Goal: Use online tool/utility: Utilize a website feature to perform a specific function

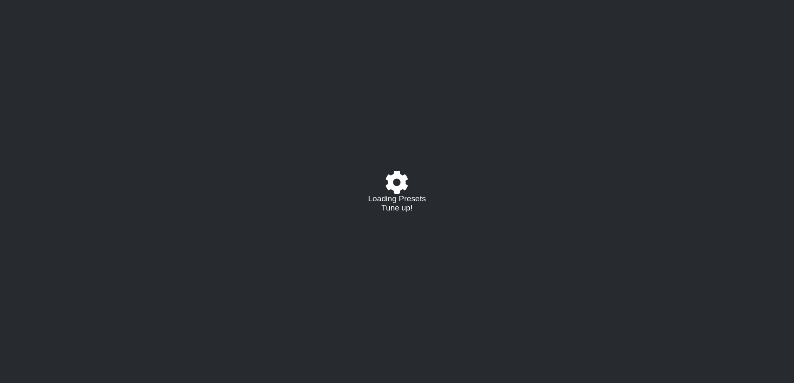
select select "C"
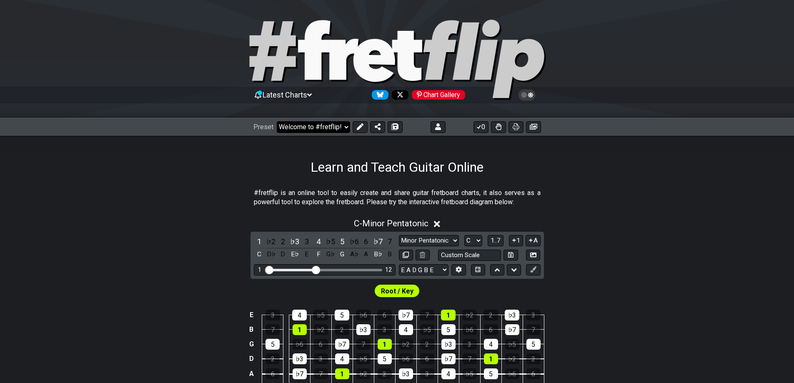
click at [336, 124] on select "Welcome to #fretflip! Initial Preset Custom Preset Minor Pentatonic Major Penta…" at bounding box center [313, 127] width 73 height 12
click at [277, 121] on select "Welcome to #fretflip! Initial Preset Custom Preset Minor Pentatonic Major Penta…" at bounding box center [313, 127] width 73 height 12
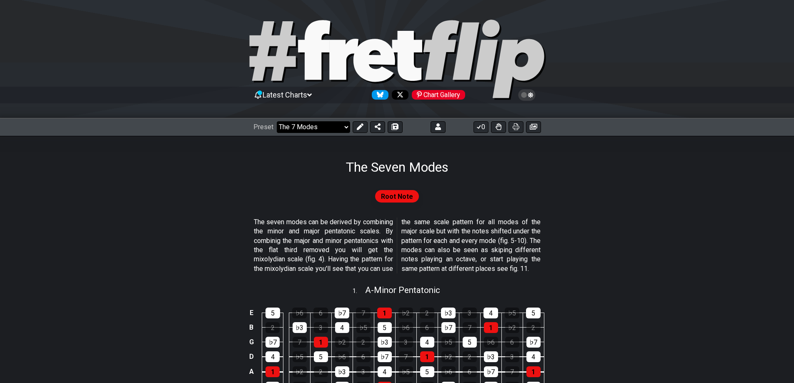
click at [314, 131] on select "Welcome to #fretflip! Initial Preset Custom Preset Minor Pentatonic Major Penta…" at bounding box center [313, 127] width 73 height 12
click at [545, 241] on section "The seven modes can be derived by combining the minor and major pentatonic scal…" at bounding box center [397, 247] width 794 height 66
click at [325, 124] on select "Welcome to #fretflip! Initial Preset Custom Preset Minor Pentatonic Major Penta…" at bounding box center [313, 127] width 73 height 12
click at [277, 121] on select "Welcome to #fretflip! Initial Preset Custom Preset Minor Pentatonic Major Penta…" at bounding box center [313, 127] width 73 height 12
select select "/welcome"
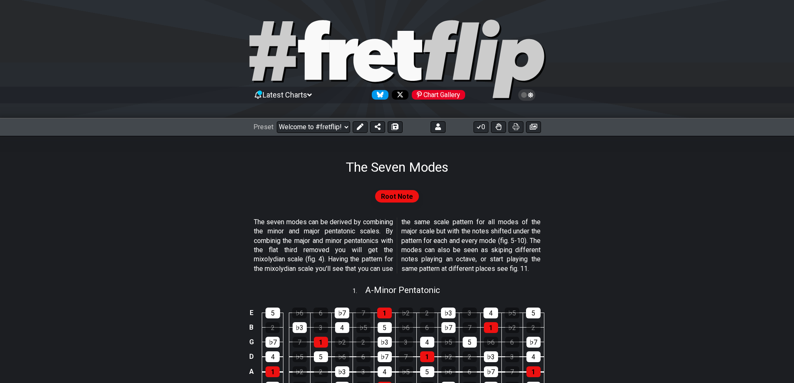
select select "C"
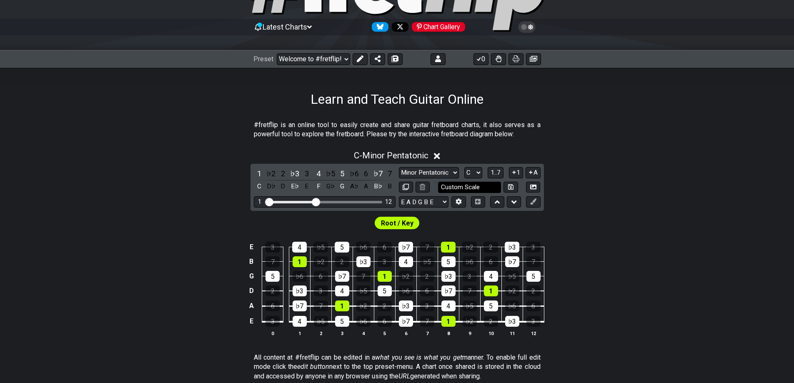
scroll to position [70, 0]
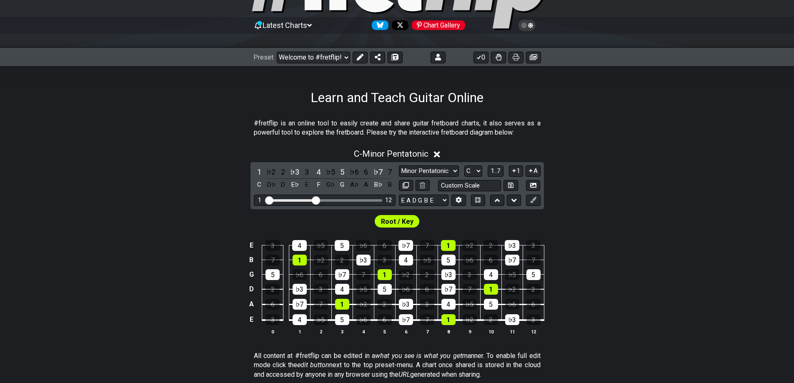
click at [390, 221] on span "Root / Key" at bounding box center [397, 222] width 33 height 12
click at [534, 200] on icon at bounding box center [533, 200] width 6 height 6
click at [460, 201] on icon at bounding box center [459, 200] width 6 height 6
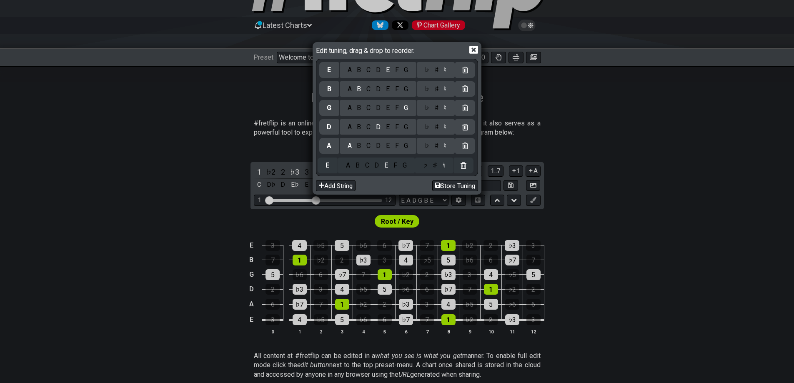
click at [331, 168] on div "E A B C D E F G ♭ ♯ ♮ B A B C D E F G ♭ ♯ ♮ G A B C D E F G ♭ ♯ ♮ D A B C D E F…" at bounding box center [397, 117] width 156 height 114
click at [381, 166] on div "D" at bounding box center [379, 165] width 10 height 9
click at [408, 147] on div "G" at bounding box center [407, 145] width 10 height 9
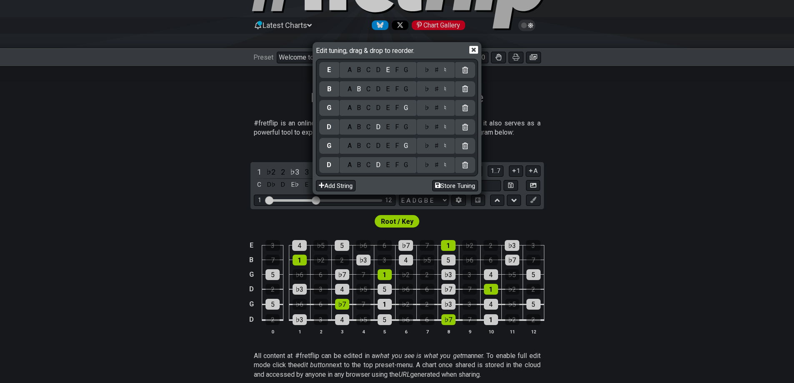
click at [369, 130] on div "C" at bounding box center [369, 127] width 10 height 9
click at [398, 107] on div "F" at bounding box center [396, 107] width 9 height 9
click at [351, 92] on div "A" at bounding box center [350, 89] width 10 height 9
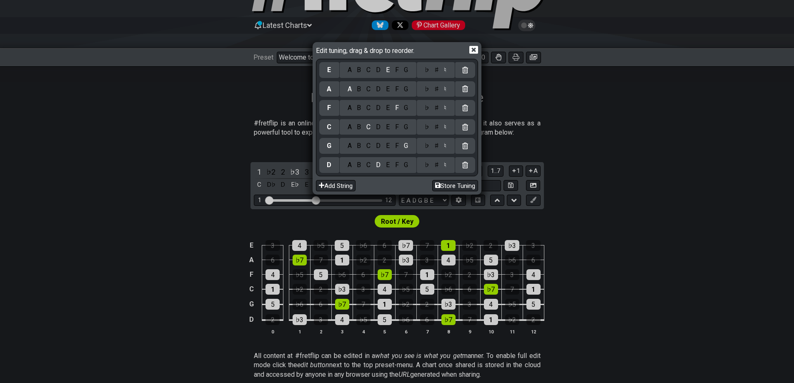
click at [378, 72] on div "D" at bounding box center [379, 69] width 10 height 9
click at [475, 50] on icon at bounding box center [473, 50] width 9 height 8
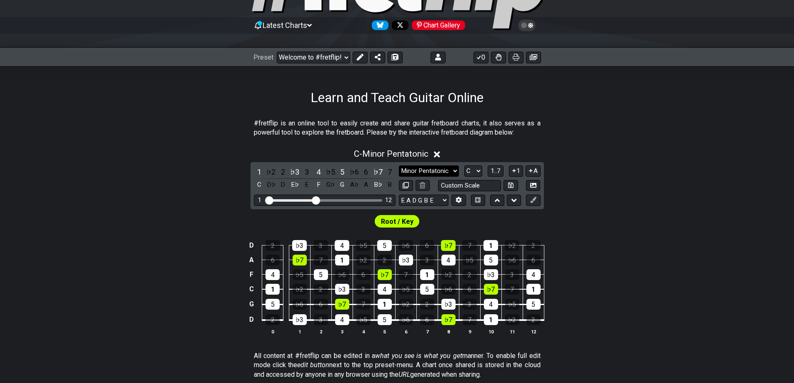
click at [449, 173] on select "Minor Pentatonic Click to edit Minor Pentatonic Major Pentatonic Minor Blues Ma…" at bounding box center [429, 171] width 60 height 11
select select "Minor / Aeolian"
click at [399, 166] on select "Minor Pentatonic Click to edit Minor Pentatonic Major Pentatonic Minor Blues Ma…" at bounding box center [429, 171] width 60 height 11
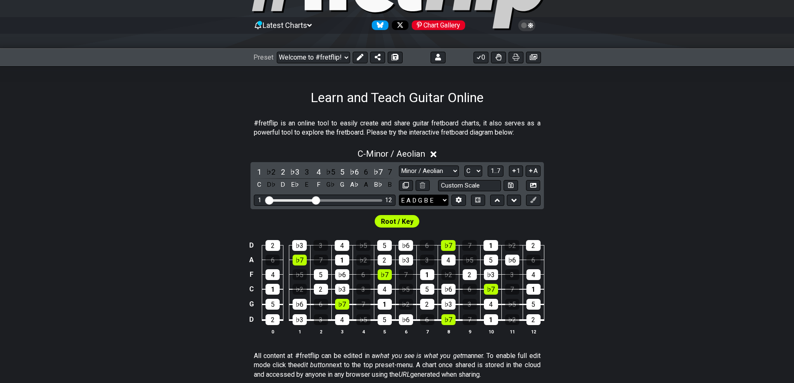
click at [439, 201] on select "E A D G B E E A D G B E E A D G B E B E A D F♯ B A D G C E A D A D G B E E♭ A♭ …" at bounding box center [424, 200] width 50 height 11
click at [639, 187] on div "C - Minor / Aeolian 1 ♭2 2 ♭3 3 4 ♭5 5 ♭6 6 ♭7 7 C D♭ D E♭ E F G♭ G A♭ A B♭ B M…" at bounding box center [397, 245] width 794 height 203
click at [476, 171] on select "A♭ A A♯ B♭ B C C♯ D♭ D D♯ E♭ E F F♯ G♭ G G♯" at bounding box center [473, 171] width 18 height 11
select select "F"
click at [464, 166] on select "A♭ A A♯ B♭ B C C♯ D♭ D D♯ E♭ E F F♯ G♭ G G♯" at bounding box center [473, 171] width 18 height 11
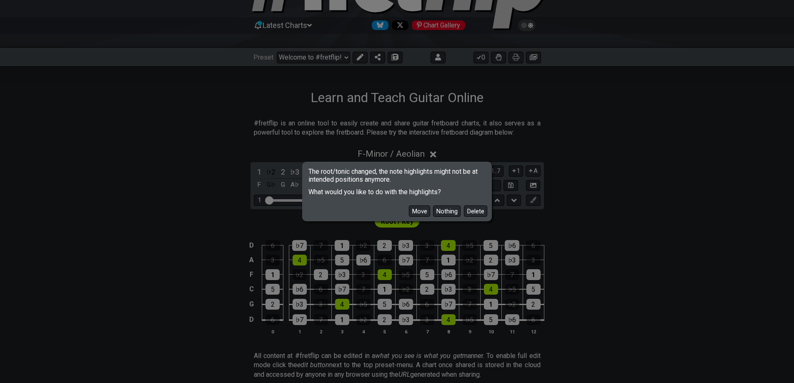
click at [422, 212] on button "Move" at bounding box center [419, 211] width 21 height 11
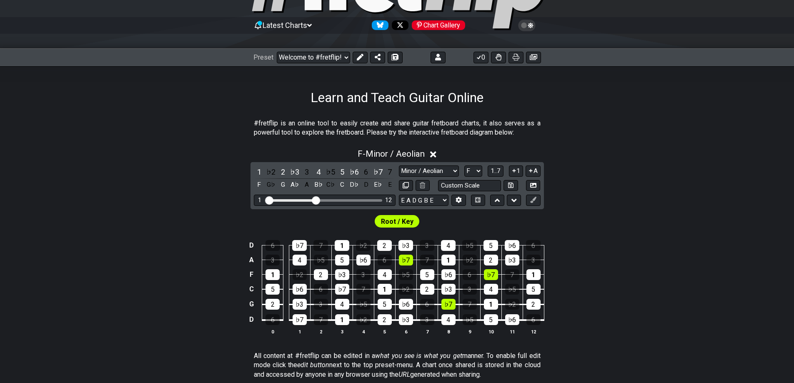
click at [400, 224] on span "Root / Key" at bounding box center [397, 222] width 33 height 12
click at [271, 275] on div "1" at bounding box center [273, 274] width 14 height 11
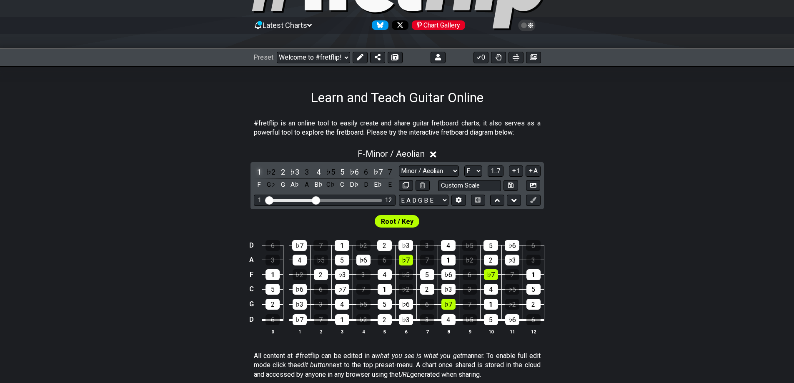
click at [261, 171] on div "1" at bounding box center [259, 171] width 11 height 11
click at [398, 221] on span "Root / Key" at bounding box center [397, 222] width 33 height 12
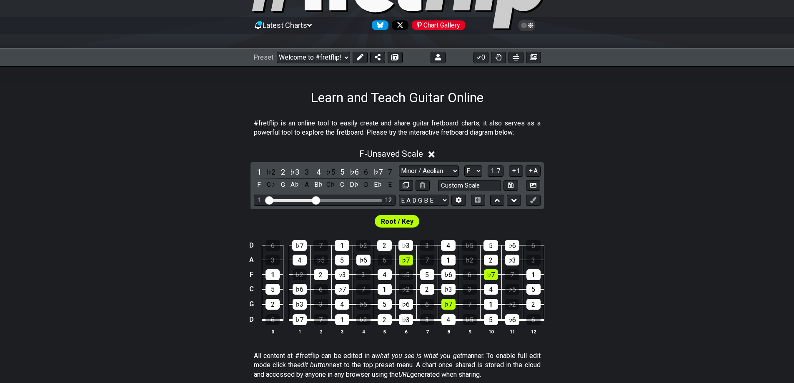
drag, startPoint x: 398, startPoint y: 221, endPoint x: 353, endPoint y: 222, distance: 45.1
click at [352, 222] on div "Root / Key" at bounding box center [397, 219] width 794 height 20
click at [387, 222] on span "Root / Key" at bounding box center [397, 222] width 33 height 12
drag, startPoint x: 317, startPoint y: 199, endPoint x: 409, endPoint y: 203, distance: 92.7
click at [384, 200] on input "Visible fret range" at bounding box center [325, 200] width 118 height 0
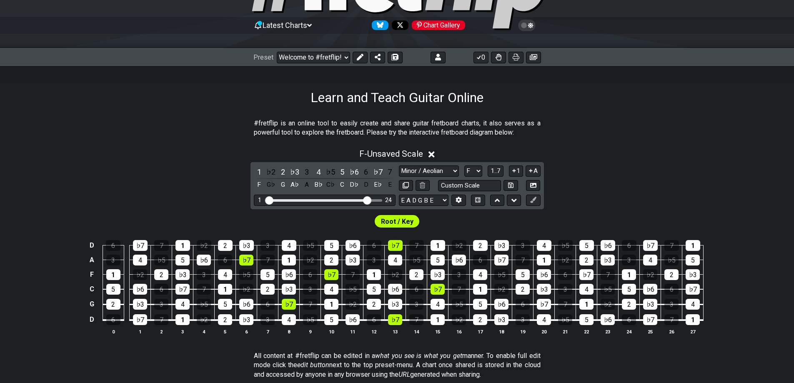
drag, startPoint x: 381, startPoint y: 202, endPoint x: 366, endPoint y: 202, distance: 15.0
click at [366, 200] on input "Visible fret range" at bounding box center [325, 200] width 118 height 0
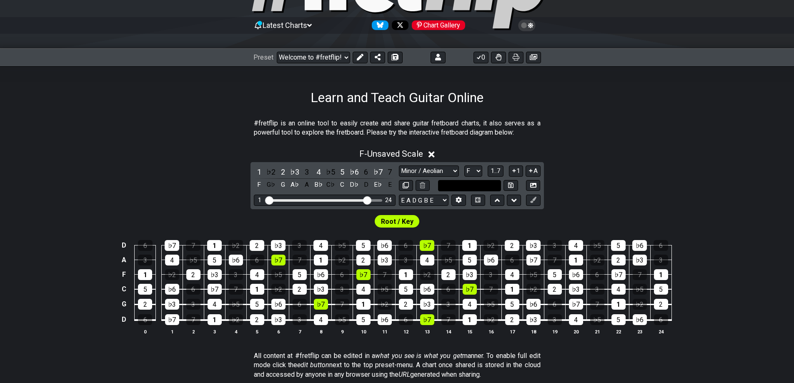
click at [480, 187] on input "text" at bounding box center [469, 185] width 63 height 11
type input "D Standard"
click at [426, 198] on select "E A D G B E E A D G B E E A D G B E B E A D F♯ B A D G C E A D A D G B E E♭ A♭ …" at bounding box center [424, 200] width 50 height 11
select select "D G C F A D"
click at [399, 195] on select "E A D G B E E A D G B E E A D G B E B E A D F♯ B A D G C E A D A D G B E E♭ A♭ …" at bounding box center [424, 200] width 50 height 11
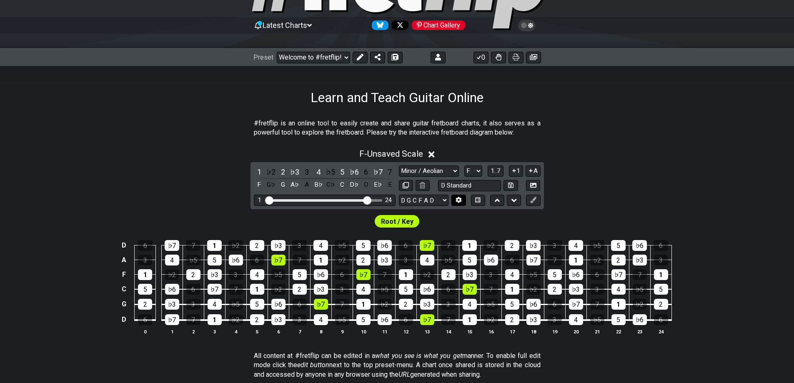
click at [460, 200] on icon at bounding box center [459, 200] width 6 height 6
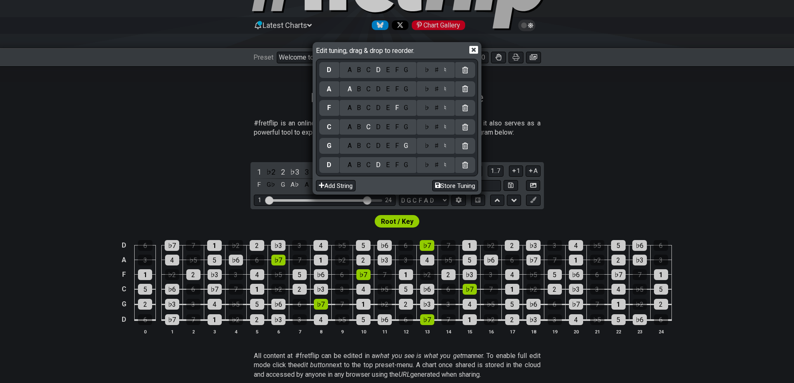
click at [446, 164] on div "♮" at bounding box center [446, 165] width 8 height 9
click at [472, 52] on icon at bounding box center [473, 50] width 9 height 8
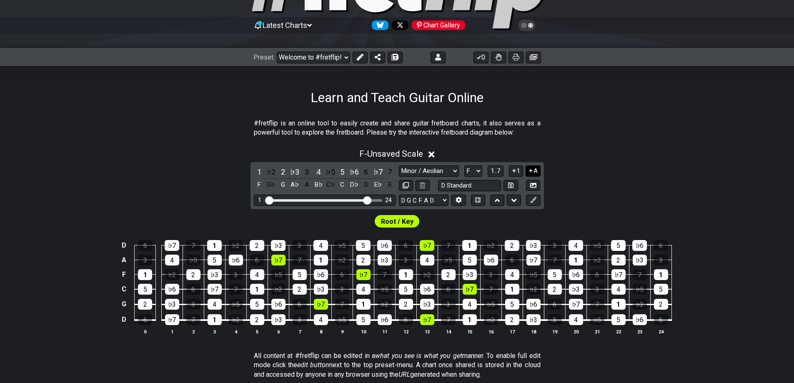
click at [536, 173] on button "A" at bounding box center [533, 171] width 15 height 11
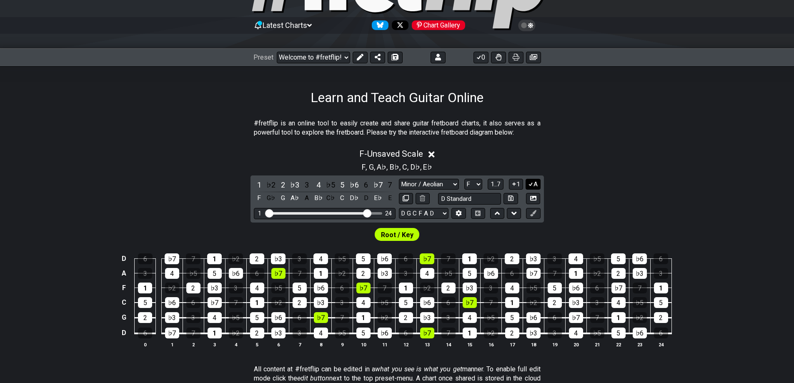
click at [534, 185] on button "A" at bounding box center [533, 184] width 15 height 11
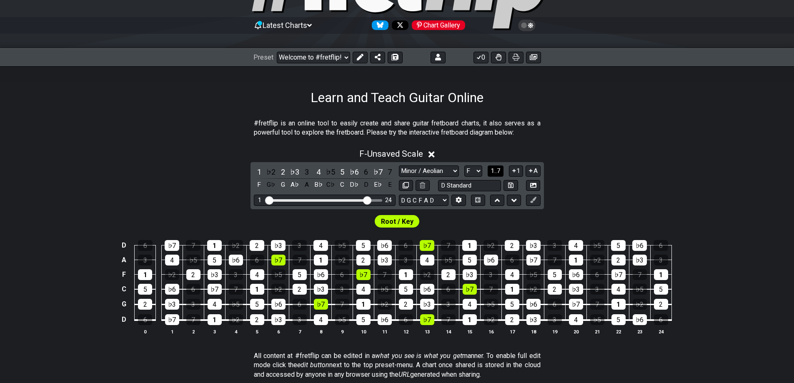
click at [498, 172] on span "1..7" at bounding box center [496, 171] width 10 height 8
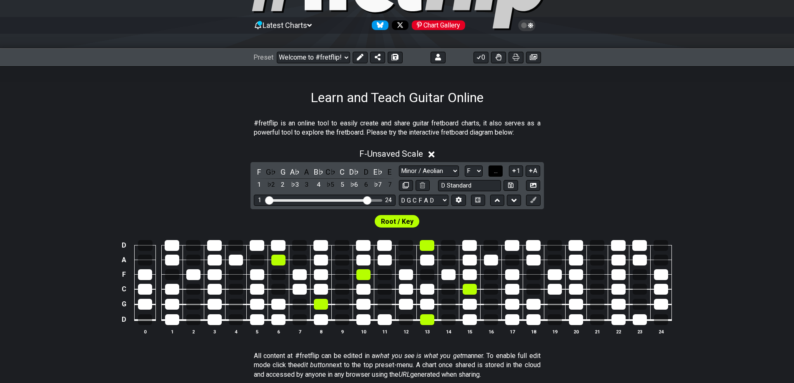
click at [498, 172] on span "..." at bounding box center [496, 171] width 4 height 8
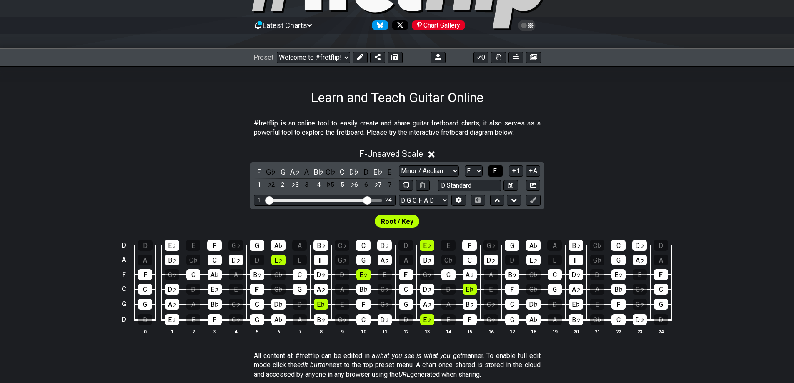
click at [498, 172] on span "F.." at bounding box center [495, 171] width 5 height 8
click at [498, 172] on span "1..7" at bounding box center [496, 171] width 10 height 8
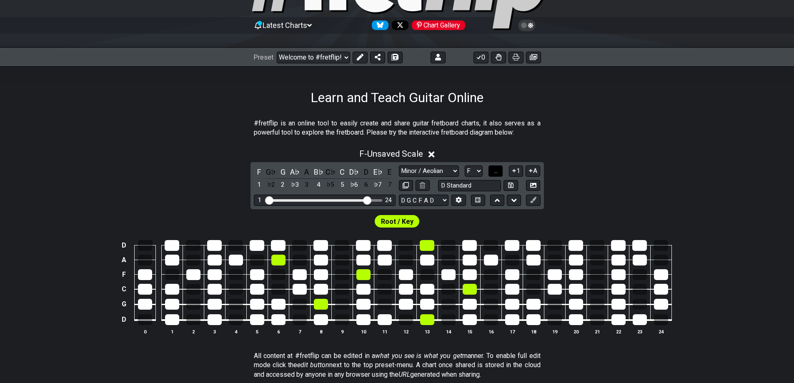
click at [498, 172] on span "..." at bounding box center [496, 171] width 4 height 8
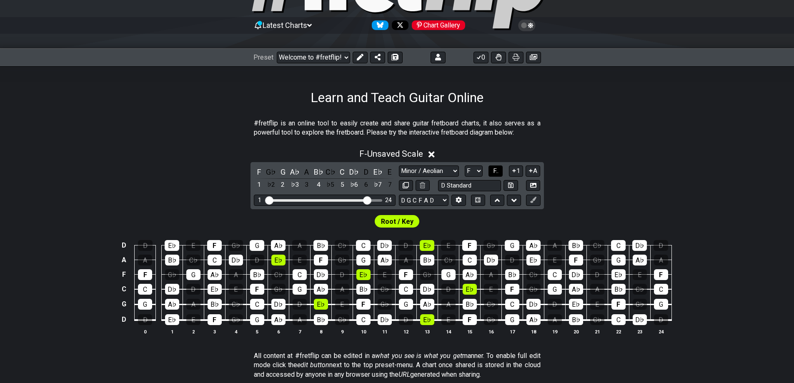
click at [498, 172] on span "F.." at bounding box center [495, 171] width 5 height 8
click at [494, 171] on span "1..7" at bounding box center [496, 171] width 10 height 8
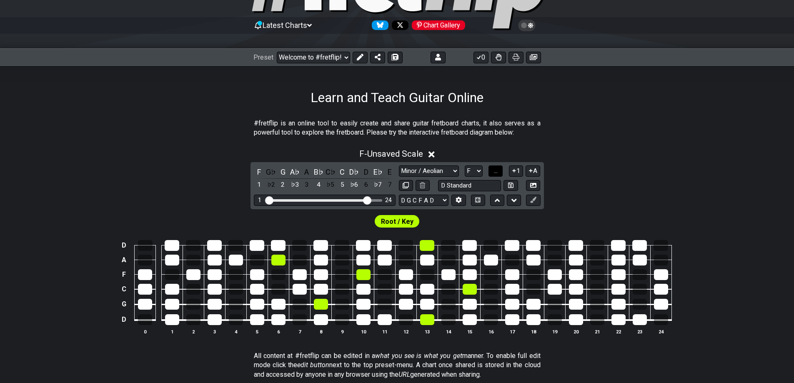
click at [494, 171] on span "..." at bounding box center [496, 171] width 4 height 8
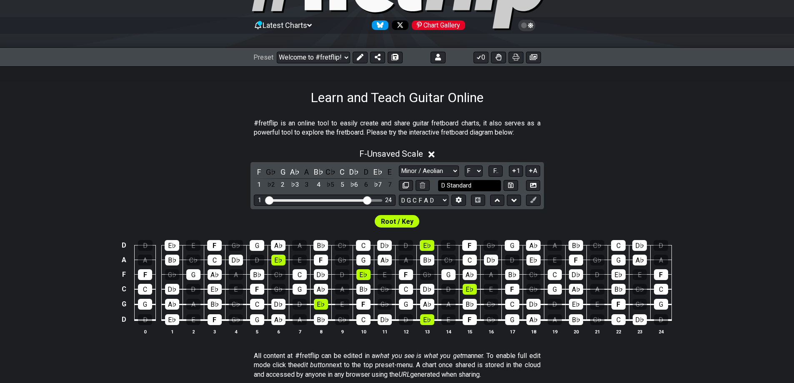
click at [480, 182] on input "D Standard" at bounding box center [469, 185] width 63 height 11
type input "D Standard"
click at [480, 58] on icon at bounding box center [479, 57] width 5 height 4
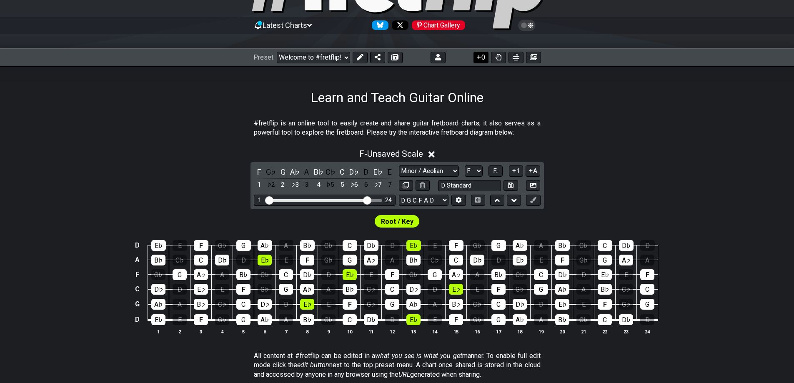
click at [480, 58] on icon at bounding box center [479, 57] width 8 height 7
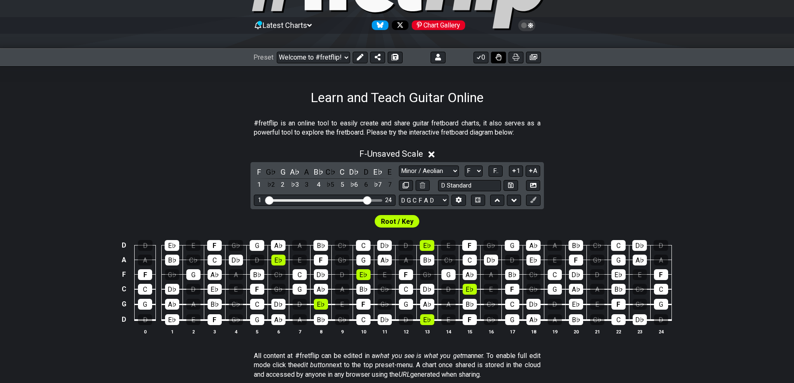
click at [497, 58] on icon at bounding box center [499, 57] width 6 height 7
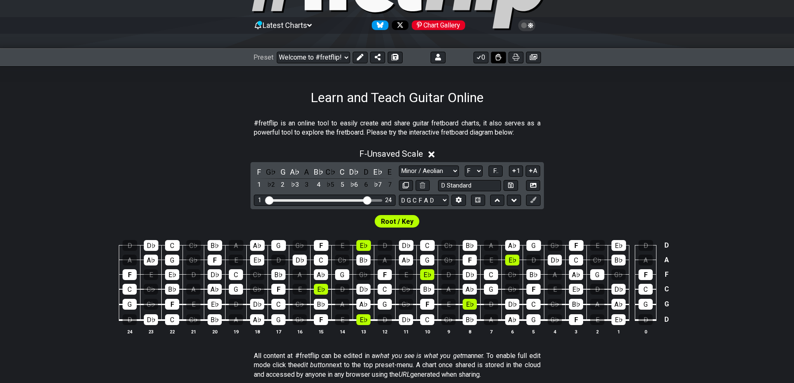
click at [497, 58] on icon at bounding box center [499, 57] width 6 height 7
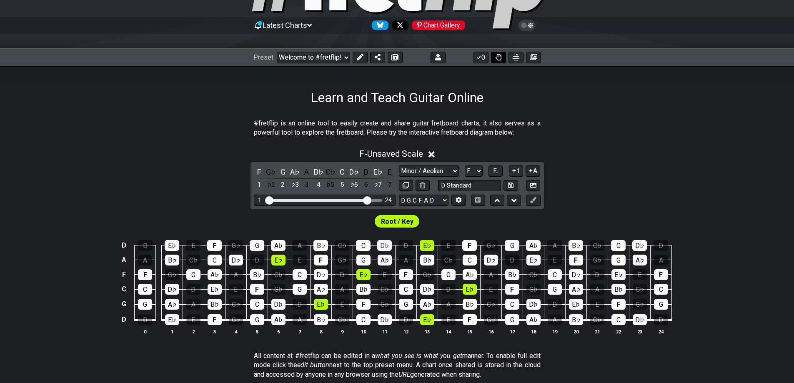
click at [497, 58] on icon at bounding box center [499, 57] width 6 height 7
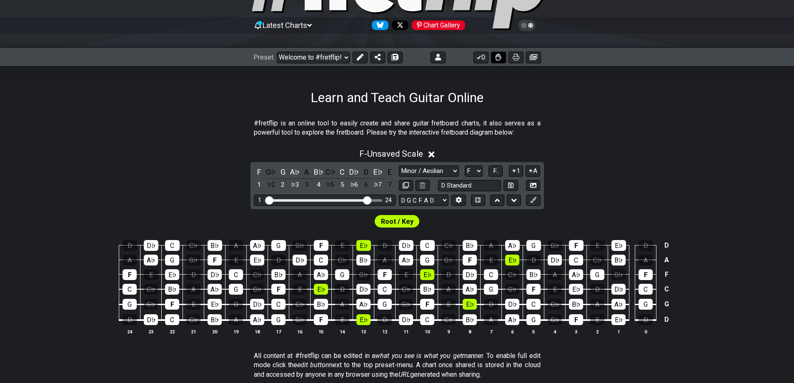
click at [497, 58] on icon at bounding box center [499, 57] width 6 height 7
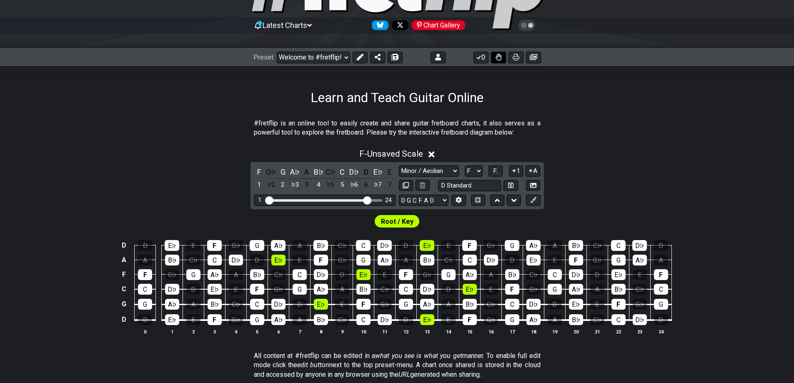
click at [497, 58] on icon at bounding box center [499, 57] width 6 height 7
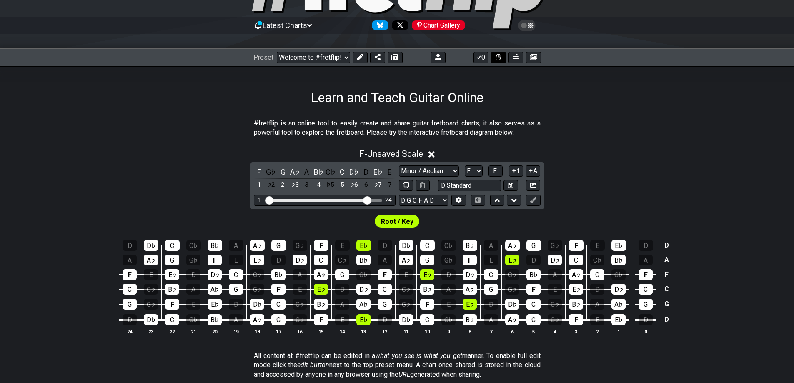
click at [497, 58] on icon at bounding box center [499, 57] width 6 height 7
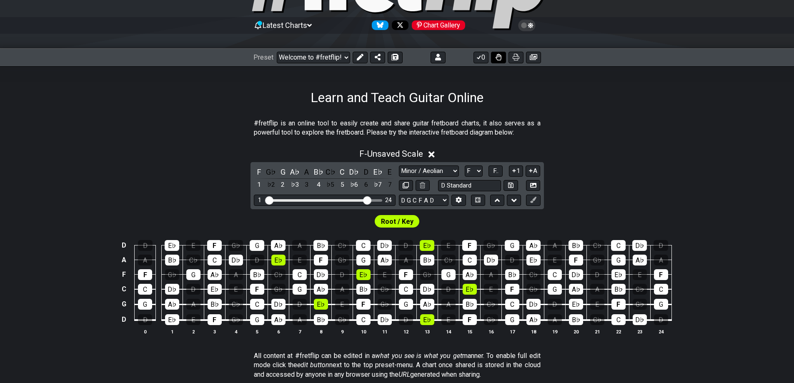
click at [497, 58] on icon at bounding box center [499, 57] width 6 height 7
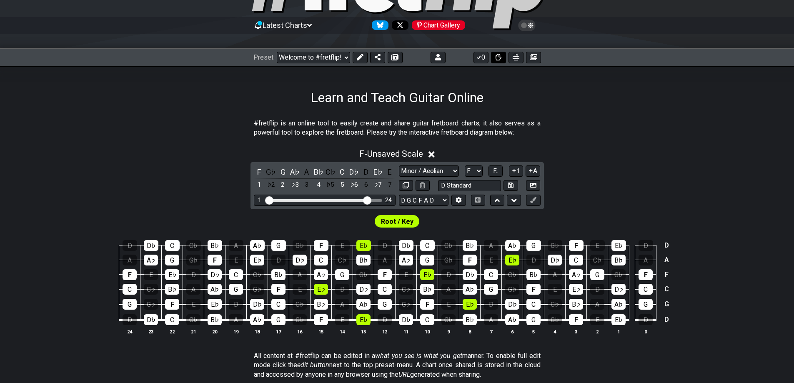
click at [497, 58] on icon at bounding box center [499, 57] width 6 height 7
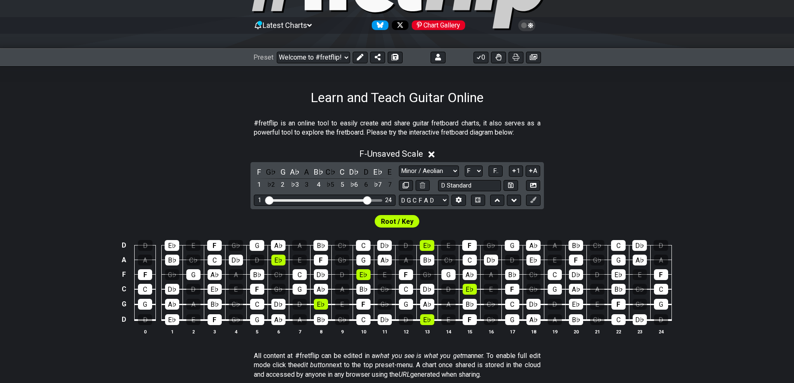
click at [529, 27] on icon at bounding box center [530, 26] width 5 height 6
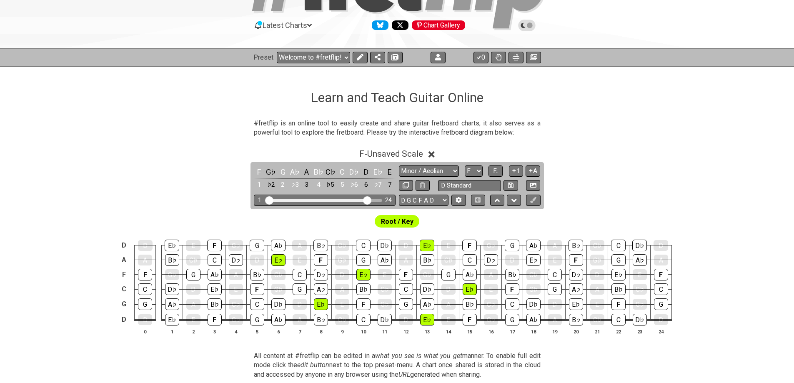
click at [529, 27] on icon at bounding box center [527, 26] width 8 height 8
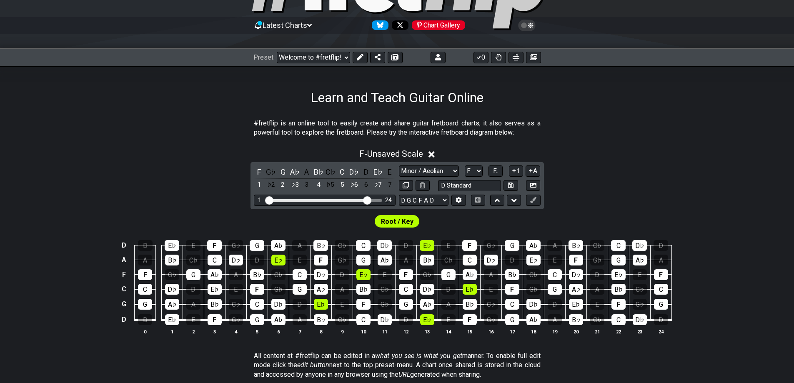
click at [529, 27] on icon at bounding box center [530, 26] width 5 height 6
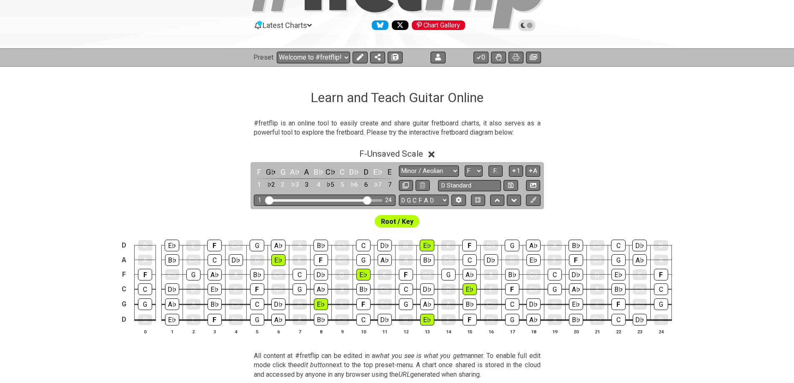
click at [529, 27] on icon at bounding box center [527, 26] width 8 height 8
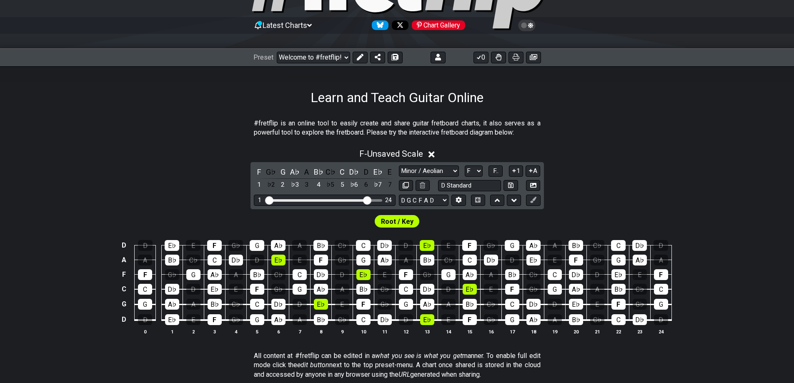
click at [395, 223] on span "Root / Key" at bounding box center [397, 222] width 33 height 12
click at [469, 171] on select "A♭ A A♯ B♭ B C C♯ D♭ D D♯ E♭ E F F♯ G♭ G G♯" at bounding box center [474, 171] width 18 height 11
select select "E"
click at [465, 166] on select "A♭ A A♯ B♭ B C C♯ D♭ D D♯ E♭ E F F♯ G♭ G G♯" at bounding box center [474, 171] width 18 height 11
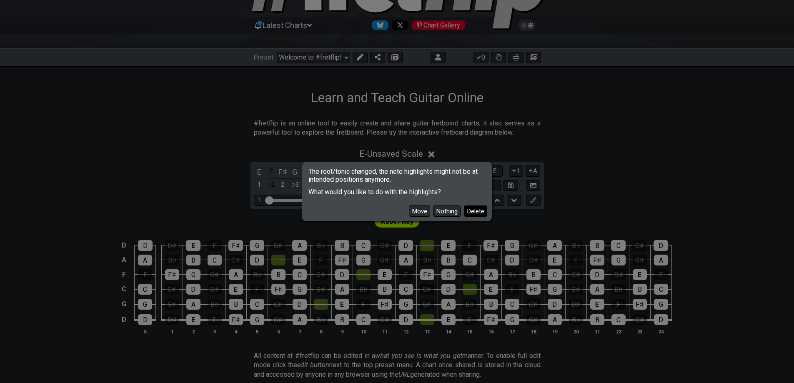
click at [474, 213] on button "Delete" at bounding box center [475, 211] width 23 height 11
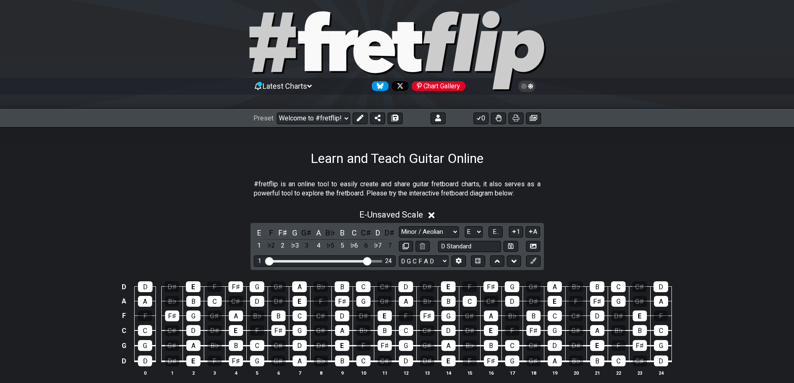
scroll to position [6, 0]
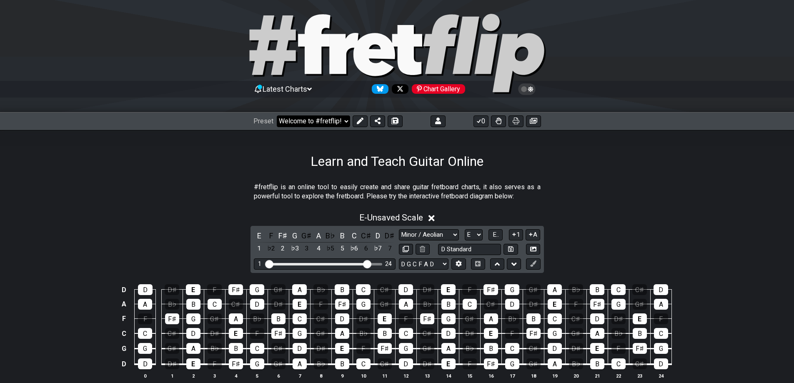
click at [326, 123] on select "Welcome to #fretflip! Initial Preset Custom Preset Minor Pentatonic Major Penta…" at bounding box center [313, 121] width 73 height 12
click at [277, 115] on select "Welcome to #fretflip! Initial Preset Custom Preset Minor Pentatonic Major Penta…" at bounding box center [313, 121] width 73 height 12
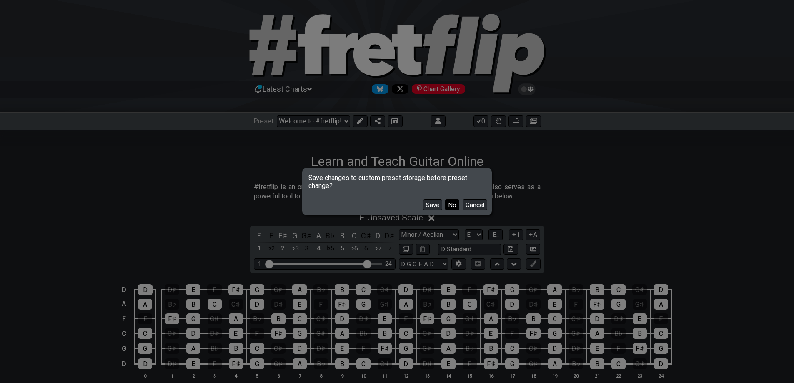
click at [447, 208] on button "No" at bounding box center [452, 204] width 14 height 11
select select "/guitar-scales-generator"
select select "A"
select select "E A D G B E"
select select "Minor Pentatonic"
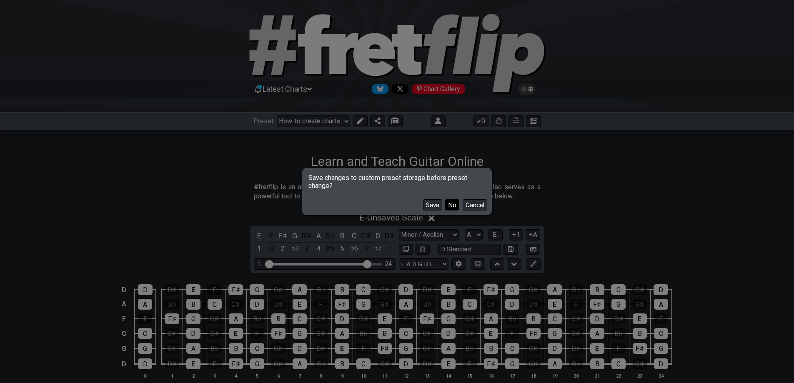
select select "A"
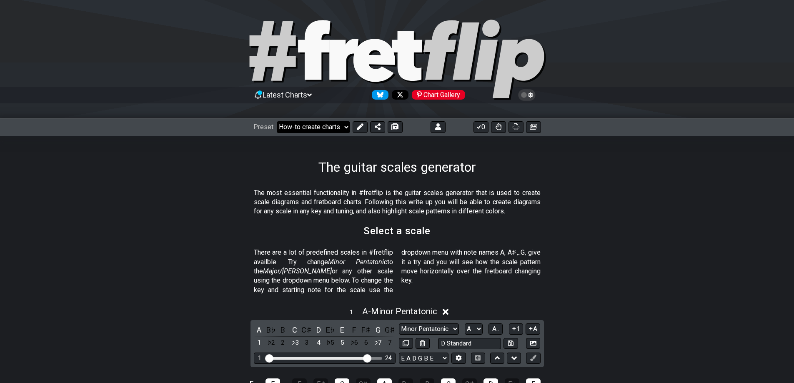
click at [308, 125] on select "Welcome to #fretflip! Initial Preset Custom Preset Minor Pentatonic Major Penta…" at bounding box center [313, 127] width 73 height 12
click at [277, 121] on select "Welcome to #fretflip! Initial Preset Custom Preset Minor Pentatonic Major Penta…" at bounding box center [313, 127] width 73 height 12
select select "/welcome"
select select "C"
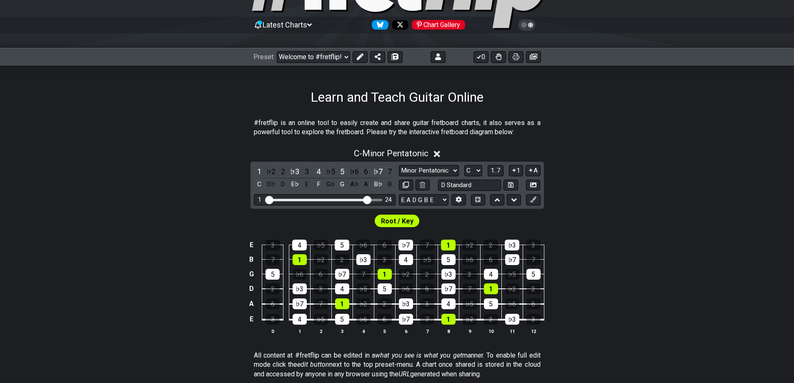
scroll to position [70, 0]
click at [357, 56] on icon at bounding box center [360, 57] width 7 height 7
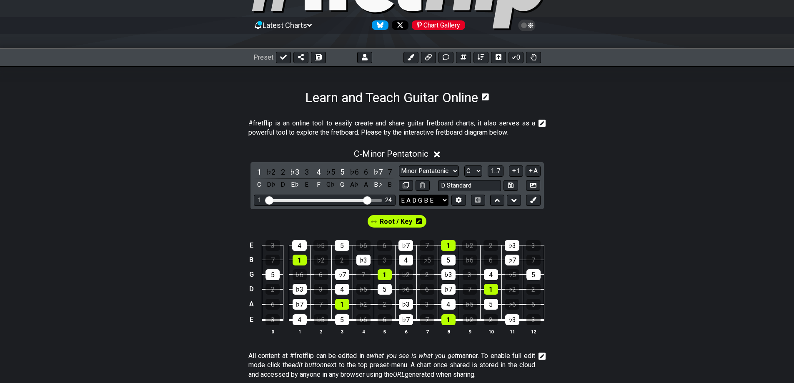
click at [426, 197] on select "E A D G B E E A D G B E E A D G B E B E A D F♯ B A D G C E A D A D G B E E♭ A♭ …" at bounding box center [424, 200] width 50 height 11
click at [399, 195] on select "E A D G B E E A D G B E E A D G B E B E A D F♯ B A D G C E A D A D G B E E♭ A♭ …" at bounding box center [424, 200] width 50 height 11
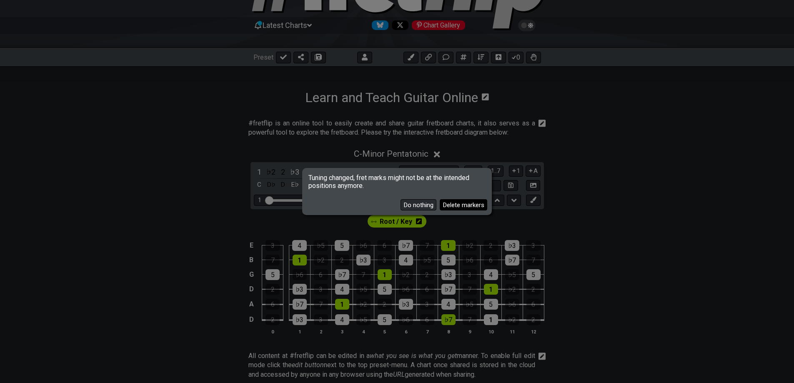
click at [470, 208] on button "Delete markers" at bounding box center [464, 204] width 48 height 11
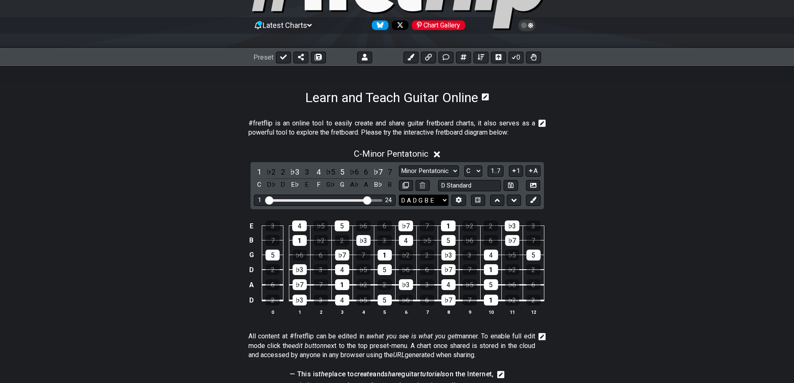
click at [427, 201] on select "E A D G B E E A D G B E E A D G B E B E A D F♯ B A D G C E A D A D G B E E♭ A♭ …" at bounding box center [424, 200] width 50 height 11
select select "D G C F A D"
click at [399, 195] on select "E A D G B E E A D G B E E A D G B E B E A D F♯ B A D G C E A D A D G B E E♭ A♭ …" at bounding box center [424, 200] width 50 height 11
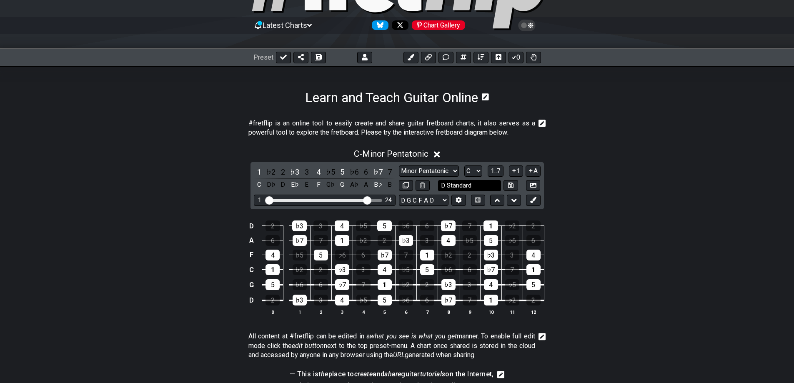
drag, startPoint x: 474, startPoint y: 186, endPoint x: 493, endPoint y: 192, distance: 20.2
click at [474, 186] on input "D Standard" at bounding box center [469, 185] width 63 height 11
type input "D Standard F Aeolian"
click at [429, 171] on select "Minor Pentatonic Click to edit Minor Pentatonic Major Pentatonic Minor Blues Ma…" at bounding box center [429, 171] width 60 height 11
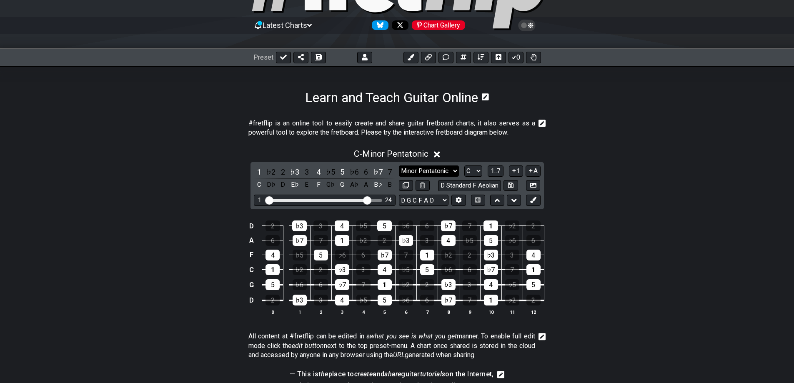
scroll to position [0, 0]
select select "Minor / Aeolian"
click at [399, 166] on select "Minor Pentatonic Click to edit Minor Pentatonic Major Pentatonic Minor Blues Ma…" at bounding box center [429, 171] width 60 height 11
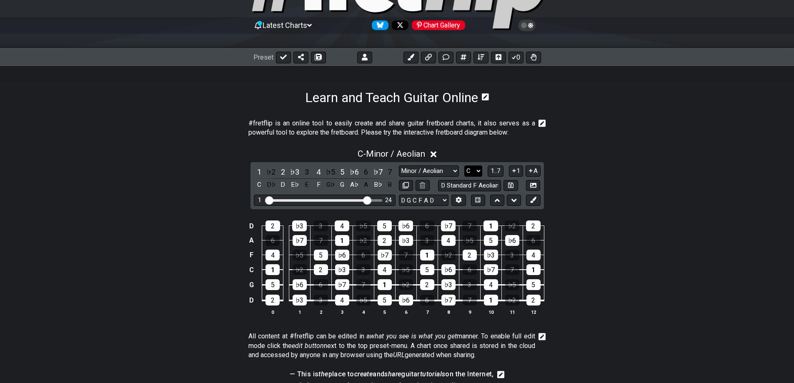
click at [473, 171] on select "A♭ A A♯ B♭ B C C♯ D♭ D D♯ E♭ E F F♯ G♭ G G♯" at bounding box center [473, 171] width 18 height 11
select select "F"
click at [464, 166] on select "A♭ A A♯ B♭ B C C♯ D♭ D D♯ E♭ E F F♯ G♭ G G♯" at bounding box center [473, 171] width 18 height 11
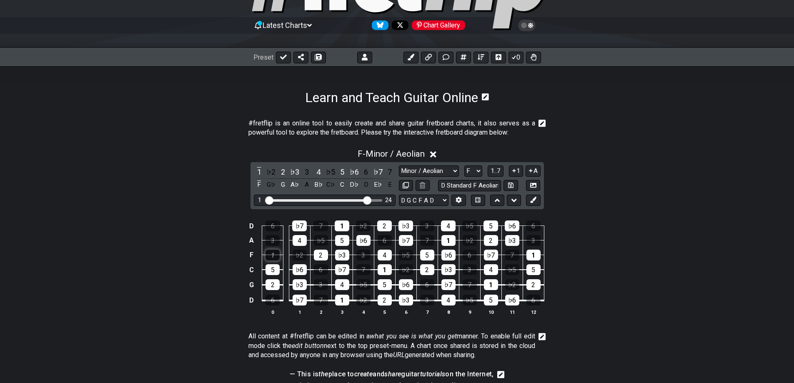
click at [272, 257] on div "1" at bounding box center [273, 255] width 14 height 11
click at [255, 184] on div "F" at bounding box center [259, 184] width 11 height 11
click at [258, 185] on div "F" at bounding box center [259, 184] width 11 height 11
click at [407, 59] on button at bounding box center [411, 58] width 15 height 12
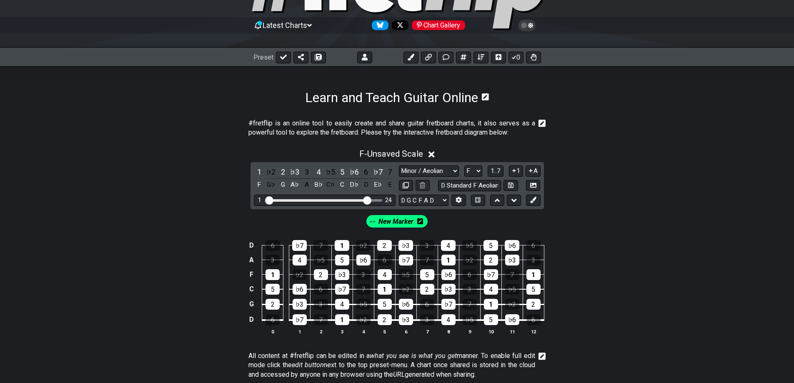
click at [422, 222] on icon at bounding box center [420, 221] width 6 height 6
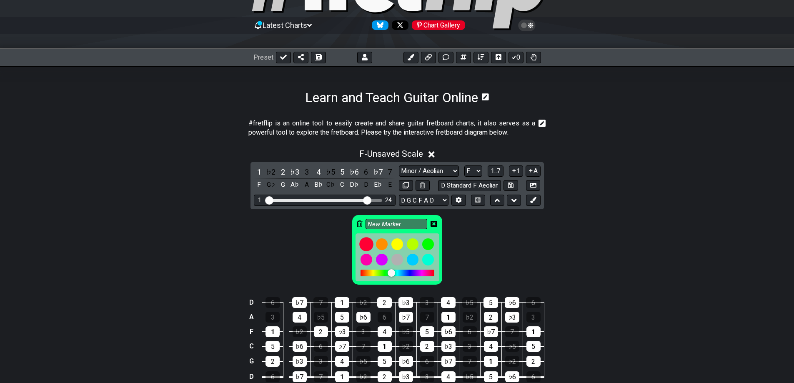
click at [365, 245] on div at bounding box center [366, 244] width 14 height 14
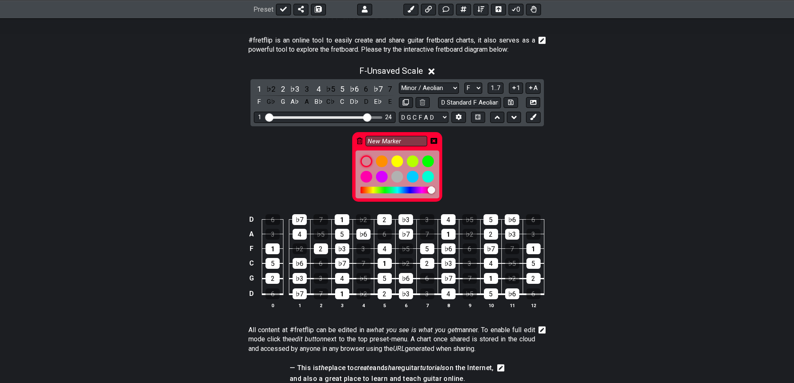
scroll to position [208, 0]
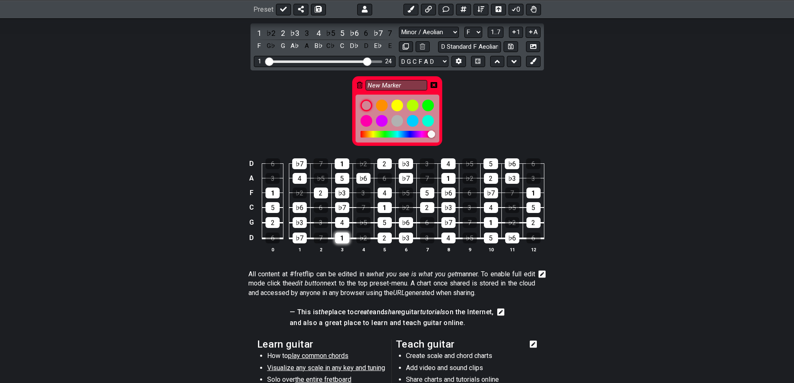
click at [341, 238] on div "1" at bounding box center [342, 238] width 14 height 11
click at [275, 193] on div "1" at bounding box center [273, 193] width 14 height 11
click at [342, 163] on div "1" at bounding box center [342, 163] width 15 height 11
click at [382, 206] on div "1" at bounding box center [385, 207] width 14 height 11
click at [446, 174] on div "1" at bounding box center [449, 178] width 14 height 11
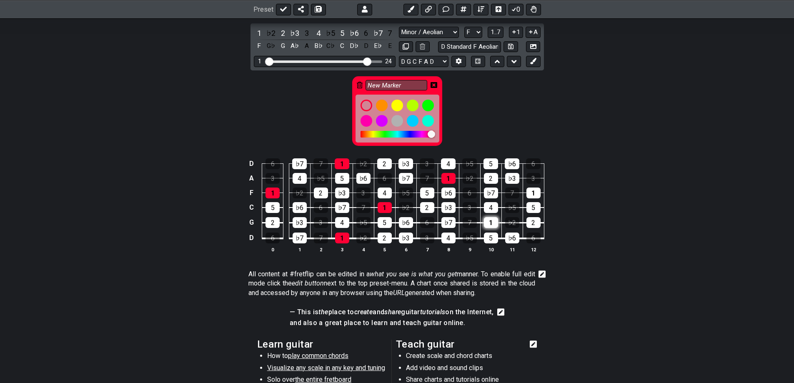
click at [492, 222] on div "1" at bounding box center [491, 222] width 14 height 11
click at [533, 193] on div "1" at bounding box center [534, 193] width 14 height 11
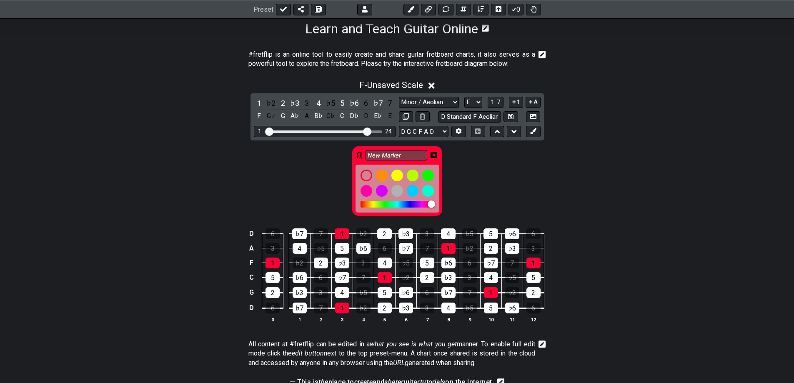
scroll to position [139, 0]
click at [404, 158] on input "New Marker" at bounding box center [397, 155] width 62 height 10
type input "N"
type input "Root"
click at [615, 176] on div "Root" at bounding box center [397, 178] width 794 height 77
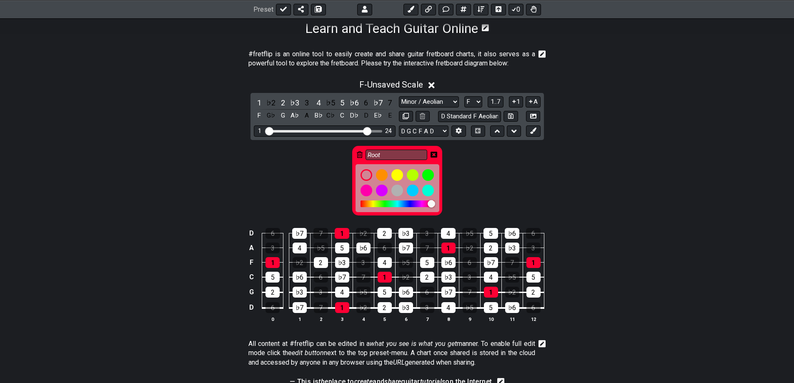
click at [544, 173] on div "Root" at bounding box center [397, 178] width 794 height 77
click at [368, 131] on input "Visible fret range" at bounding box center [325, 131] width 118 height 0
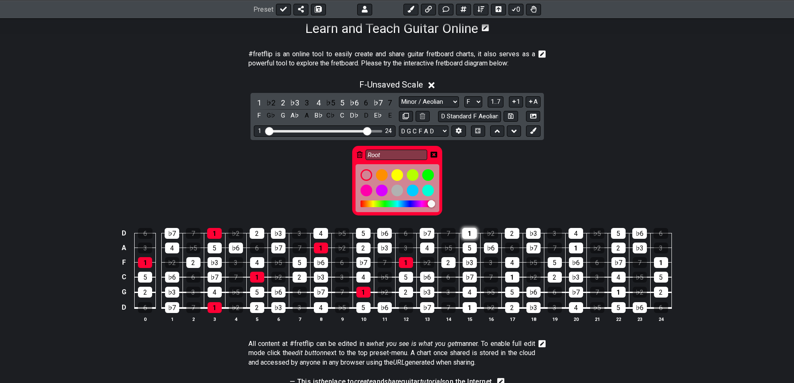
click at [469, 232] on div "1" at bounding box center [469, 233] width 15 height 11
click at [468, 310] on div "1" at bounding box center [470, 307] width 14 height 11
click at [513, 277] on div "1" at bounding box center [512, 277] width 14 height 11
click at [578, 248] on div "1" at bounding box center [576, 248] width 14 height 11
click at [615, 294] on div "1" at bounding box center [619, 292] width 14 height 11
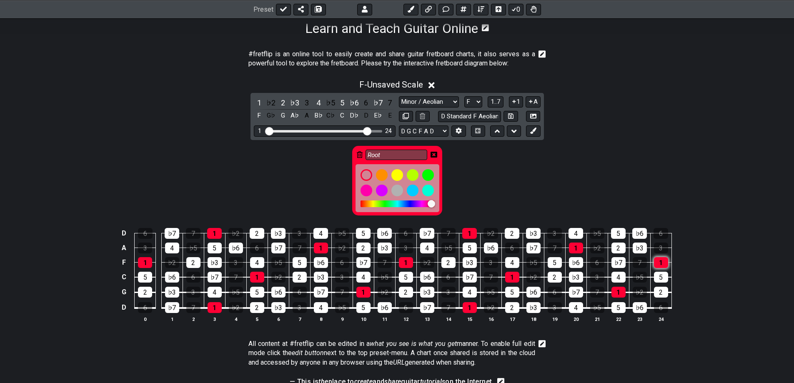
click at [666, 263] on div "1" at bounding box center [661, 262] width 14 height 11
click at [481, 177] on div "Root" at bounding box center [397, 178] width 794 height 77
click at [317, 11] on icon at bounding box center [319, 9] width 6 height 7
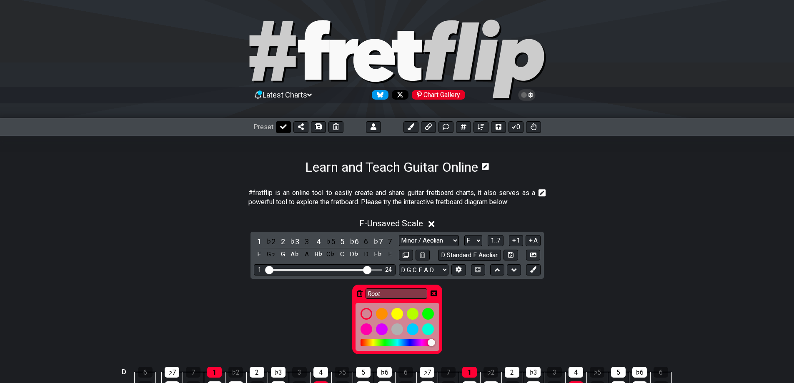
click at [280, 131] on button at bounding box center [283, 127] width 15 height 12
select select "/023LTSVG1"
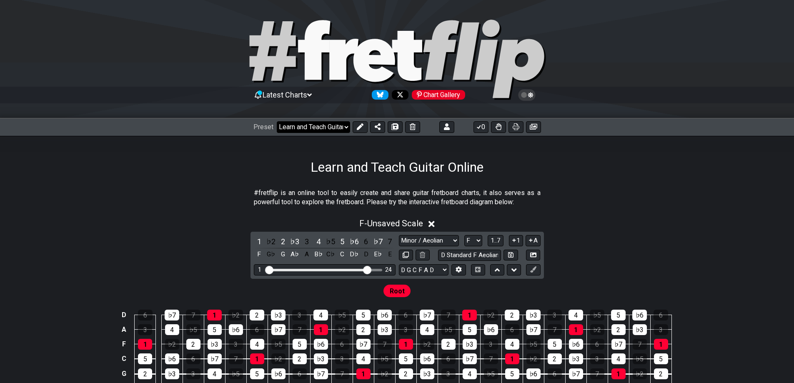
click at [304, 133] on select "Welcome to #fretflip! Initial Preset Custom Preset Learn and Teach Guitar Onlin…" at bounding box center [313, 127] width 73 height 12
click at [277, 121] on select "Welcome to #fretflip! Initial Preset Custom Preset Learn and Teach Guitar Onlin…" at bounding box center [313, 127] width 73 height 12
click at [364, 126] on button at bounding box center [360, 127] width 15 height 12
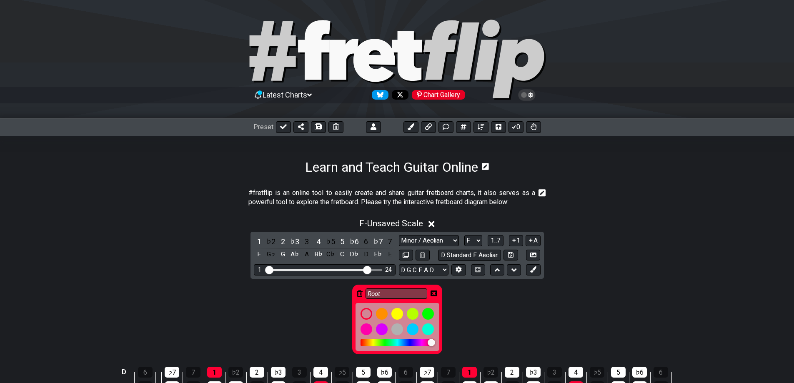
click at [488, 169] on icon at bounding box center [485, 166] width 7 height 7
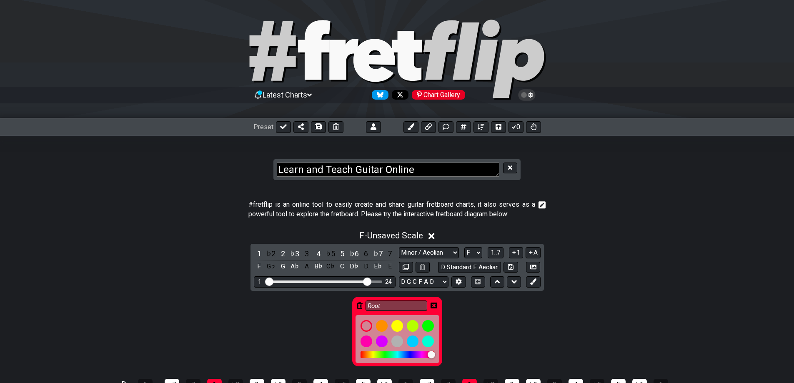
click at [489, 170] on textarea "Learn and Teach Guitar Online" at bounding box center [388, 170] width 223 height 15
type textarea "D Standard F Aeolian"
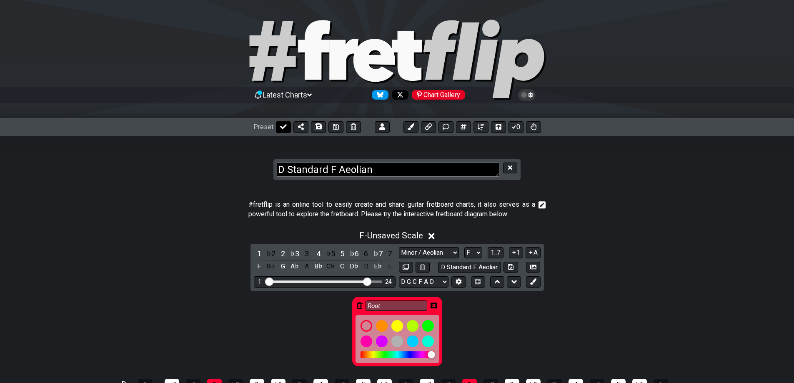
click at [281, 131] on button at bounding box center [283, 127] width 15 height 12
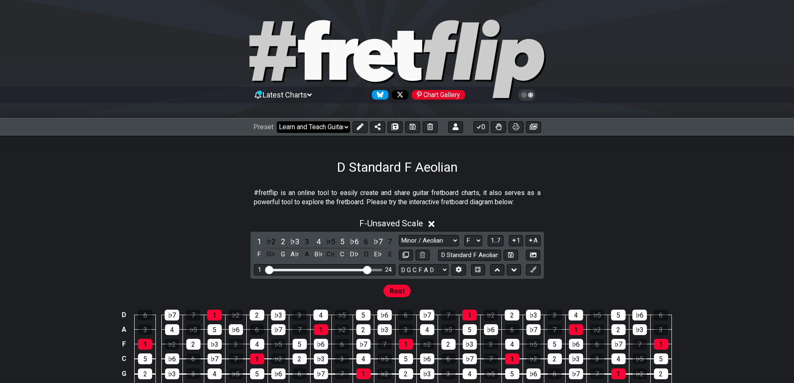
click at [321, 126] on select "Welcome to #fretflip! Initial Preset Custom Preset Learn and Teach Guitar Onlin…" at bounding box center [313, 127] width 73 height 12
click at [394, 129] on icon at bounding box center [395, 126] width 6 height 7
select select "/02EZQGT7"
click at [336, 123] on select "Welcome to #fretflip! Initial Preset Custom Preset Learn and Teach Guitar Onlin…" at bounding box center [313, 127] width 73 height 12
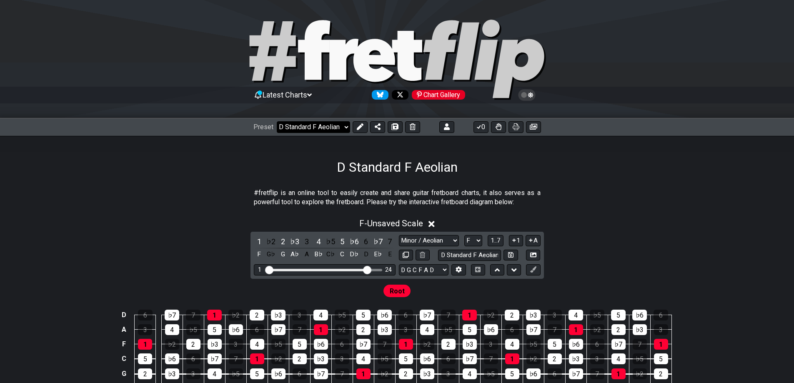
click at [277, 121] on select "Welcome to #fretflip! Initial Preset Custom Preset Learn and Teach Guitar Onlin…" at bounding box center [313, 127] width 73 height 12
click at [359, 126] on icon at bounding box center [359, 126] width 7 height 7
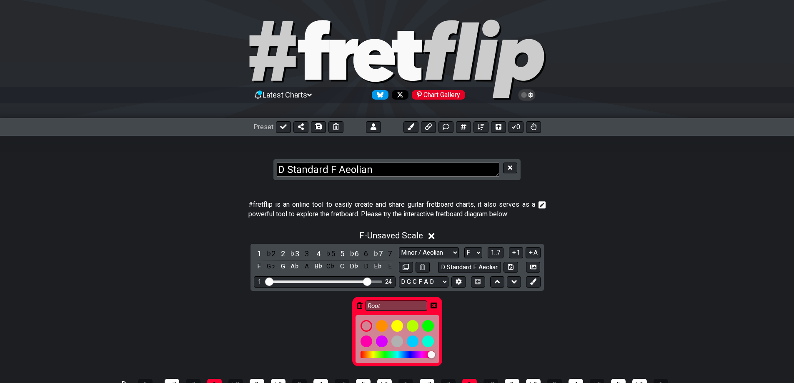
click at [544, 206] on icon at bounding box center [543, 205] width 8 height 8
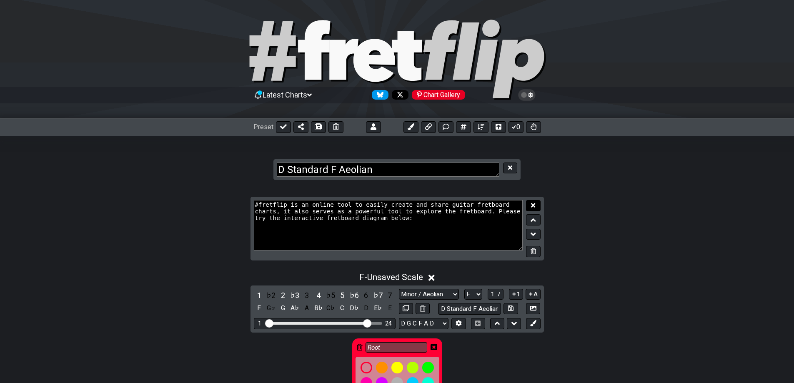
click at [532, 206] on icon at bounding box center [533, 205] width 4 height 4
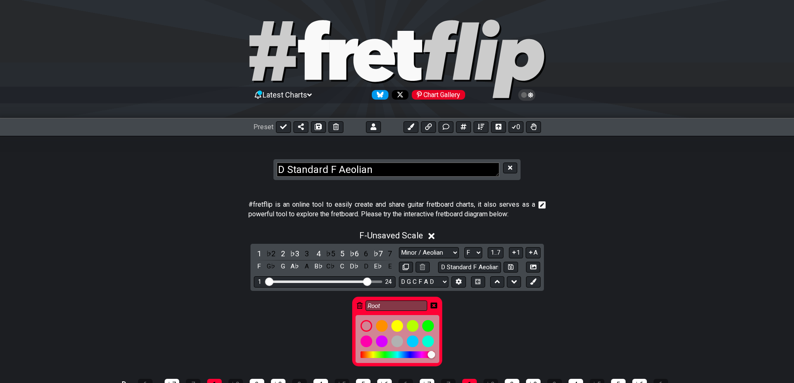
click at [541, 204] on icon at bounding box center [543, 205] width 8 height 8
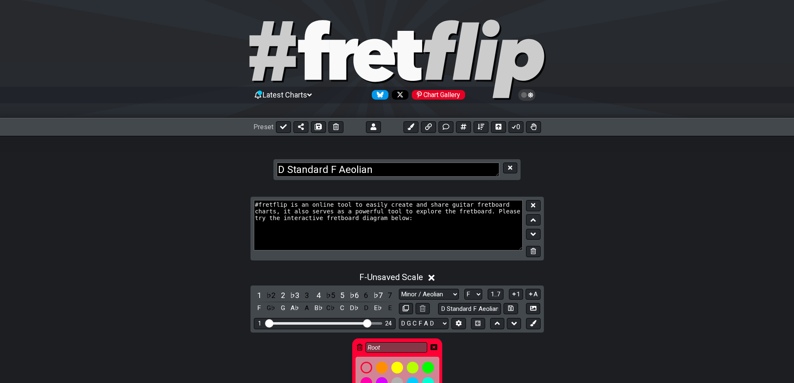
drag, startPoint x: 443, startPoint y: 230, endPoint x: 257, endPoint y: 196, distance: 189.0
type textarea "#"
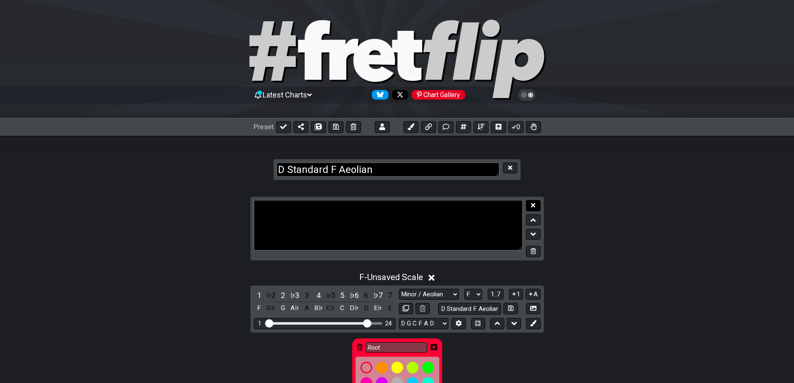
click at [535, 208] on icon at bounding box center [533, 205] width 4 height 6
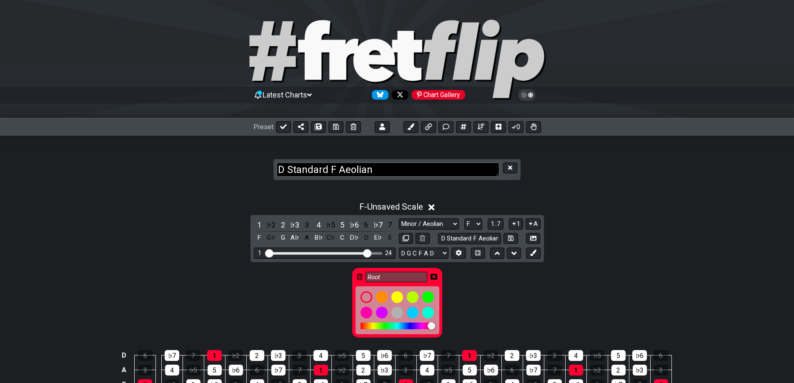
click at [433, 208] on icon at bounding box center [432, 207] width 6 height 6
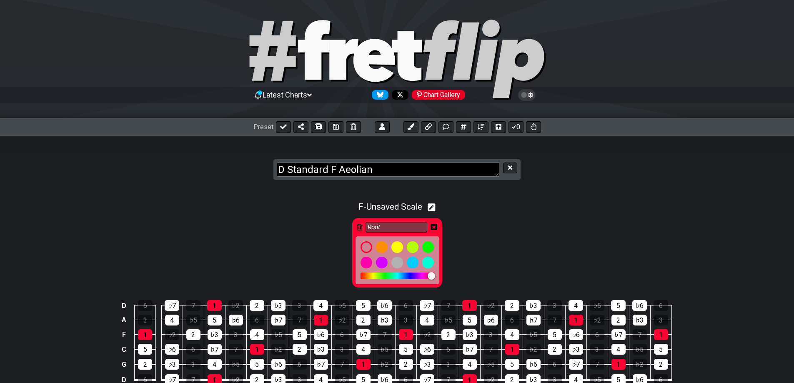
click at [434, 208] on icon at bounding box center [432, 207] width 8 height 9
select select "Minor / Aeolian"
select select "F"
select select "D G C F A D"
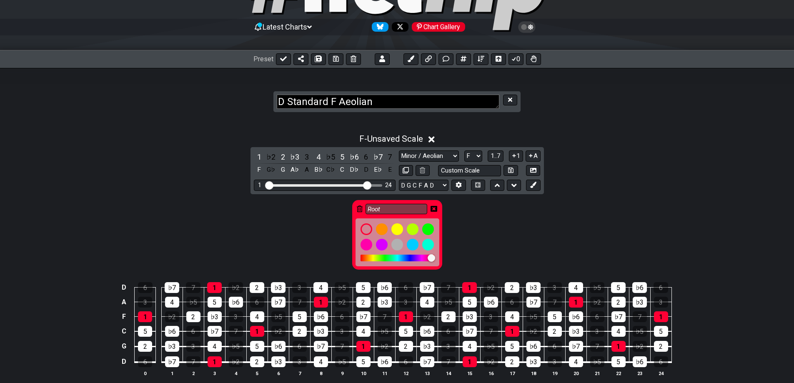
scroll to position [70, 0]
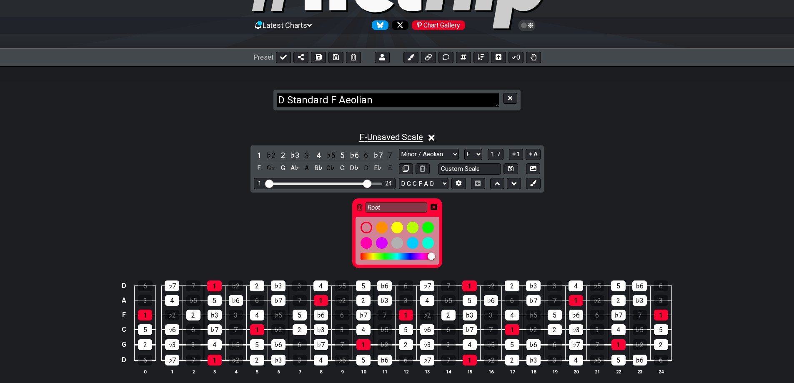
click at [370, 136] on span "F - Unsaved Scale" at bounding box center [391, 137] width 64 height 10
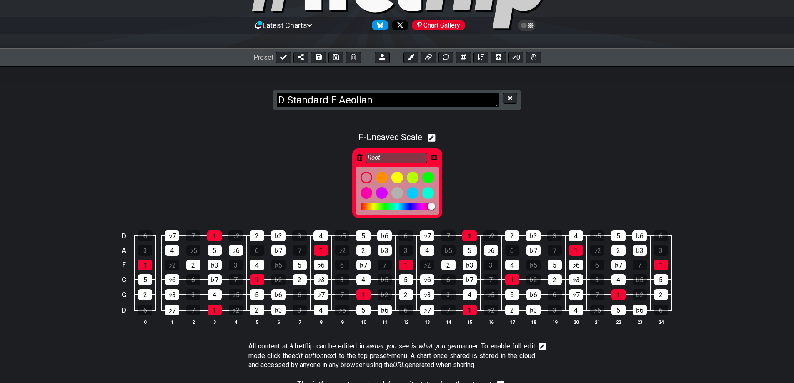
click at [434, 138] on icon at bounding box center [432, 137] width 8 height 9
select select "Minor / Aeolian"
select select "F"
select select "D G C F A D"
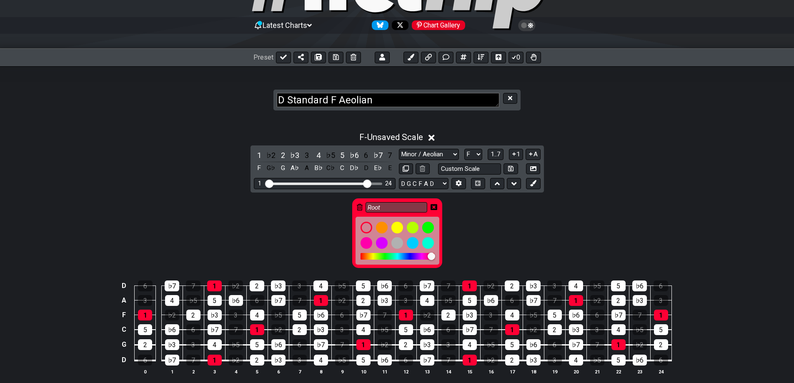
click at [481, 217] on div "Root" at bounding box center [397, 231] width 794 height 77
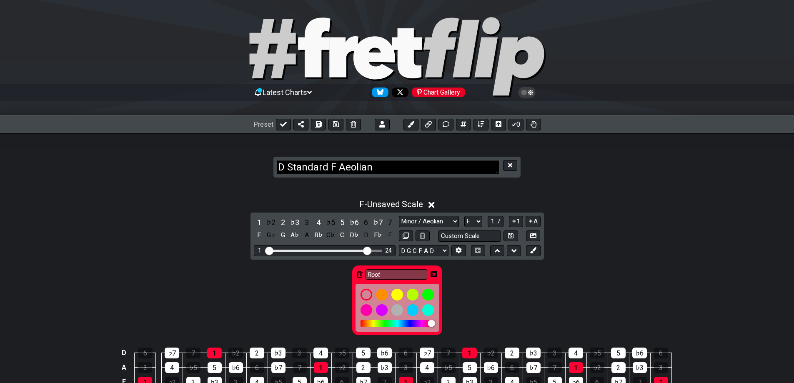
scroll to position [0, 0]
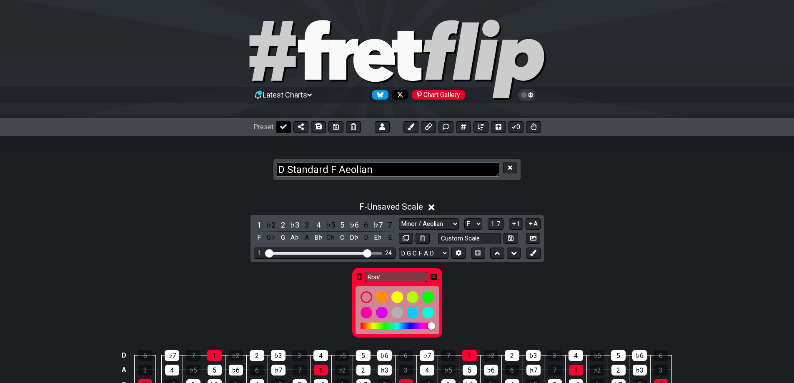
click at [283, 128] on icon at bounding box center [283, 126] width 7 height 7
select select "/02EZQGT7"
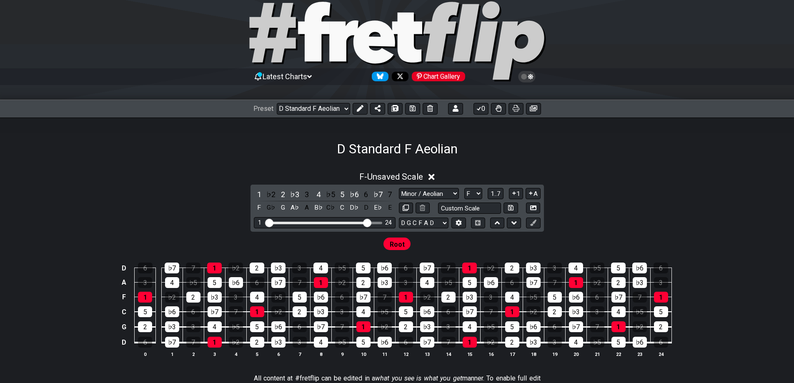
scroll to position [70, 0]
